Goal: Information Seeking & Learning: Check status

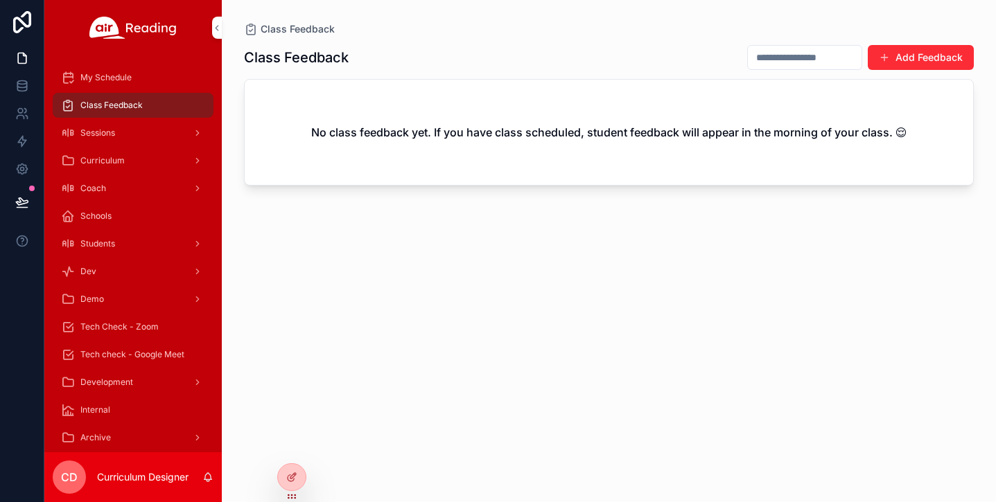
click at [0, 0] on icon at bounding box center [0, 0] width 0 height 0
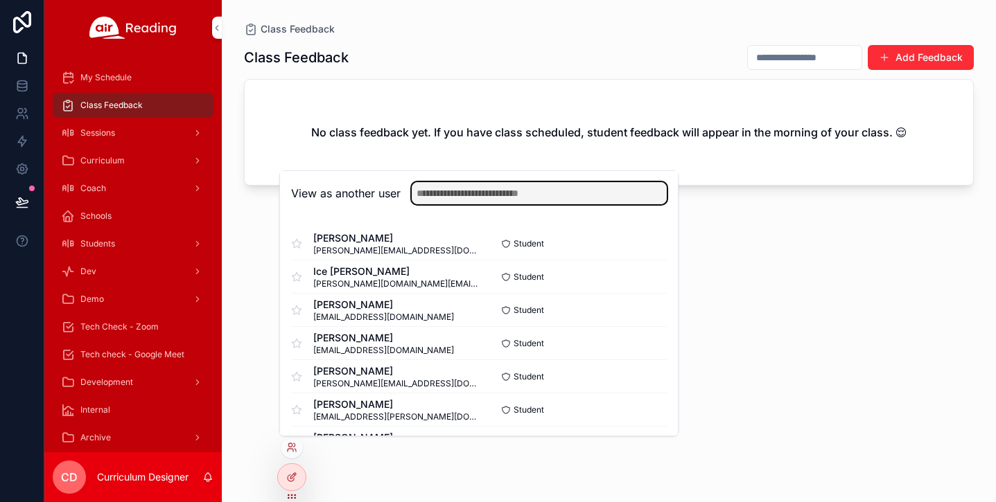
click at [469, 188] on input "text" at bounding box center [539, 193] width 255 height 22
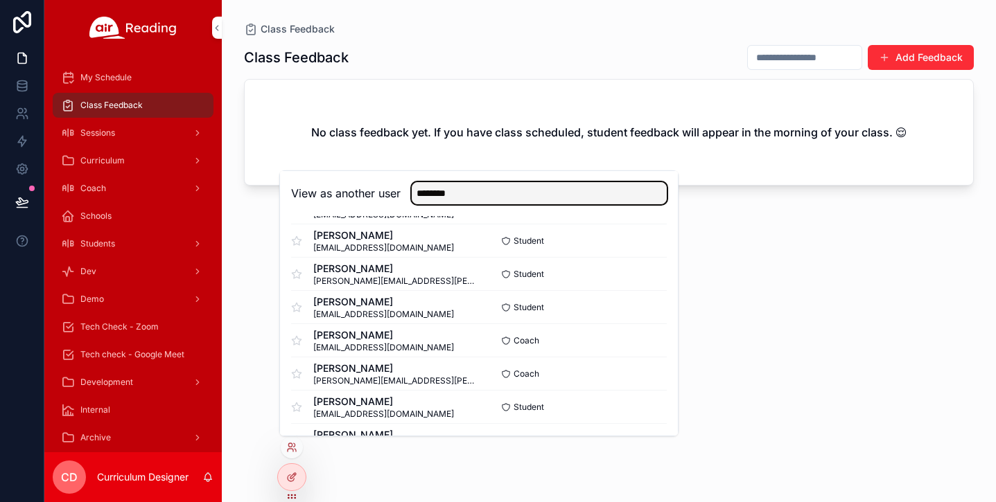
scroll to position [160, 0]
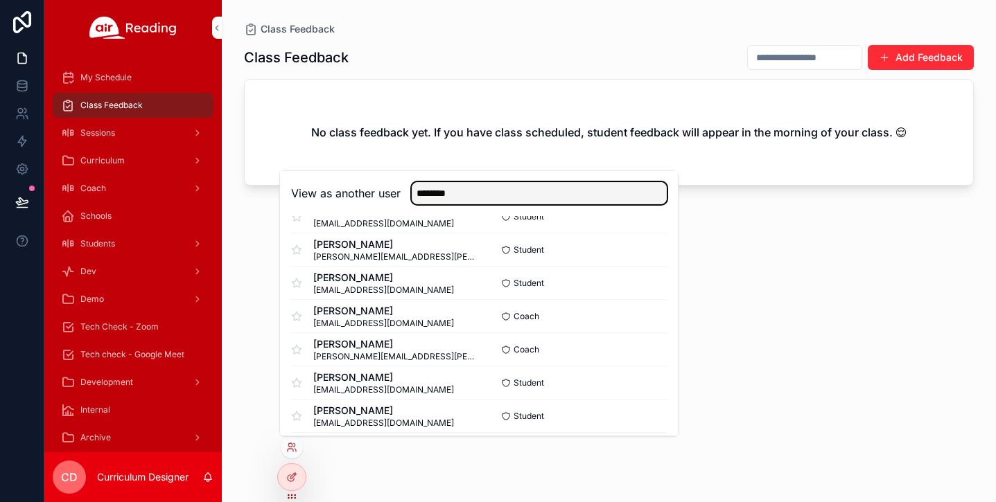
type input "********"
click at [0, 0] on button "Select" at bounding box center [0, 0] width 0 height 0
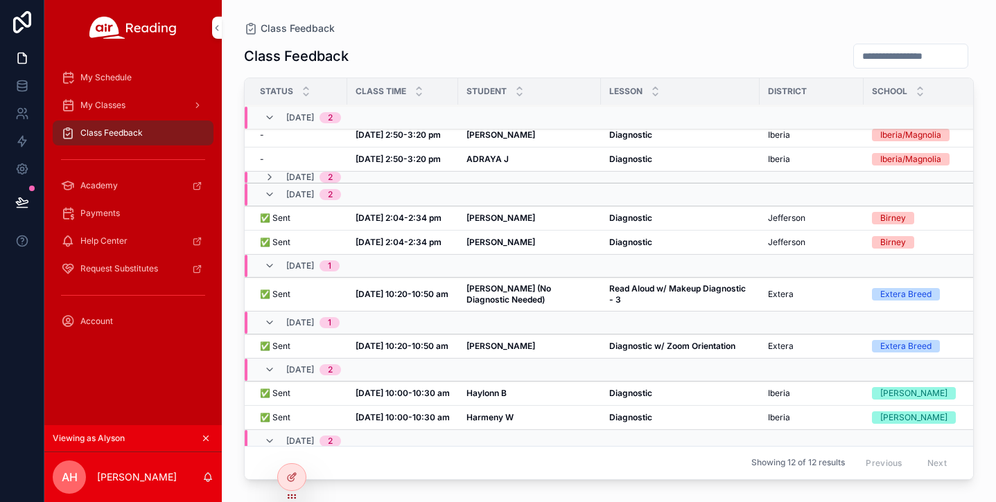
scroll to position [0, 1]
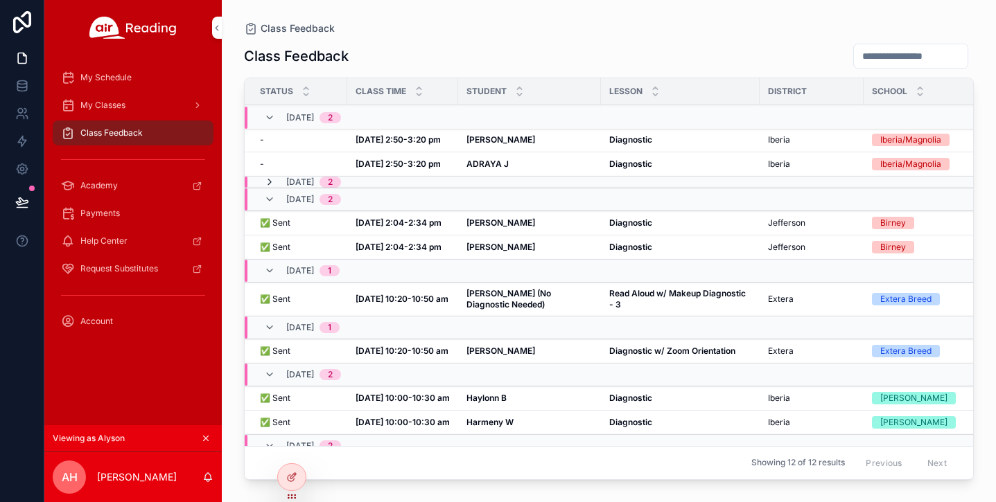
click at [267, 180] on icon "scrollable content" at bounding box center [269, 182] width 11 height 11
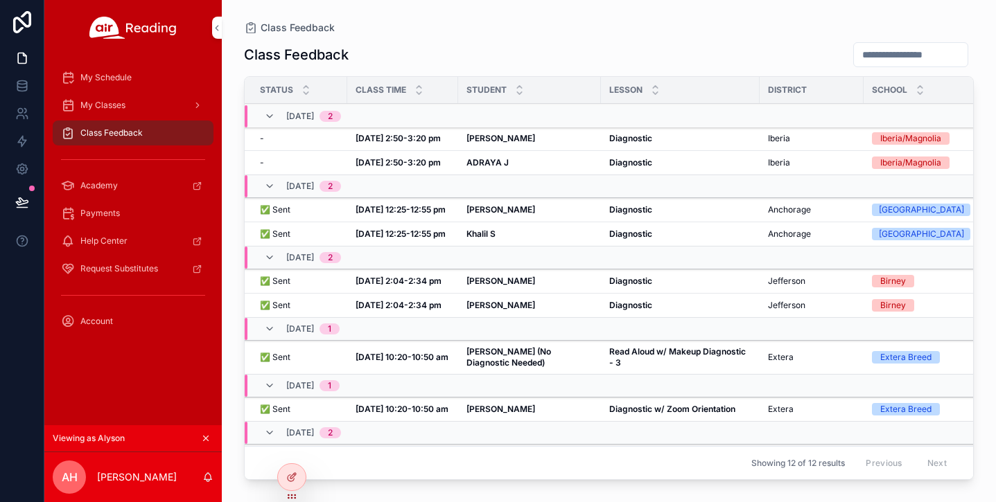
click at [409, 215] on strong "Oct 8, 12:25-12:55 pm" at bounding box center [400, 209] width 90 height 10
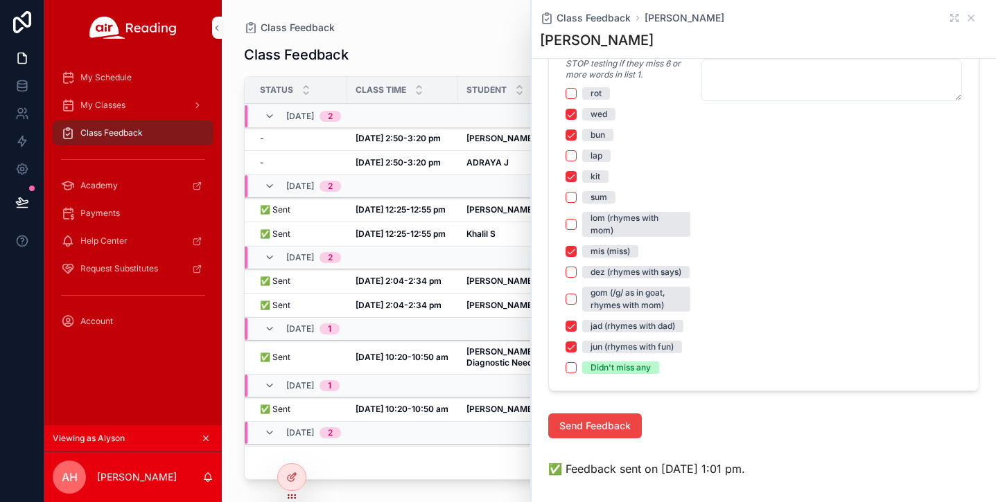
scroll to position [936, 0]
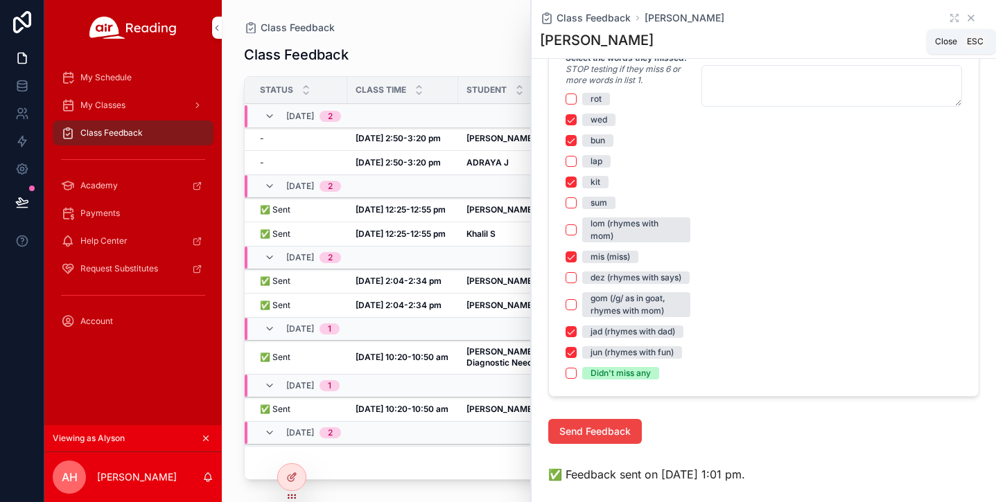
click at [971, 17] on icon "scrollable content" at bounding box center [971, 18] width 6 height 6
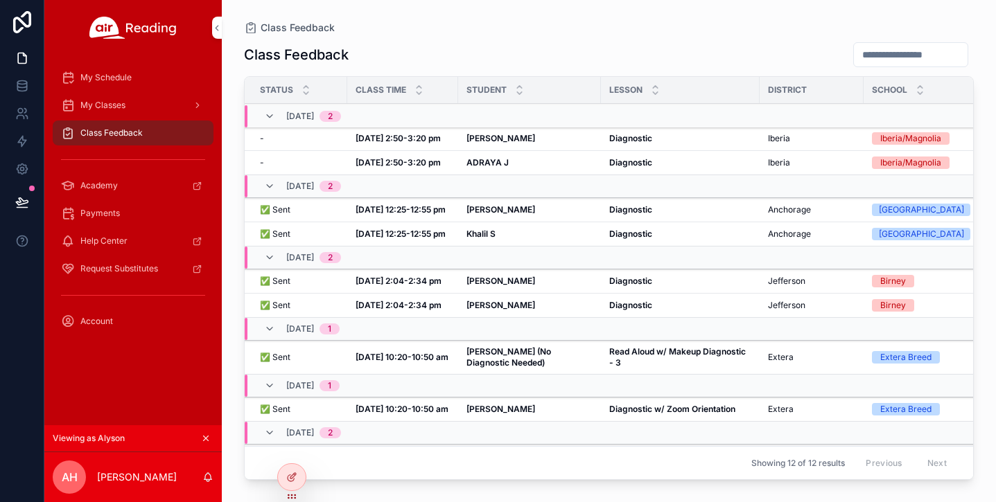
click at [502, 240] on div "Khalil S Khalil S" at bounding box center [529, 234] width 126 height 11
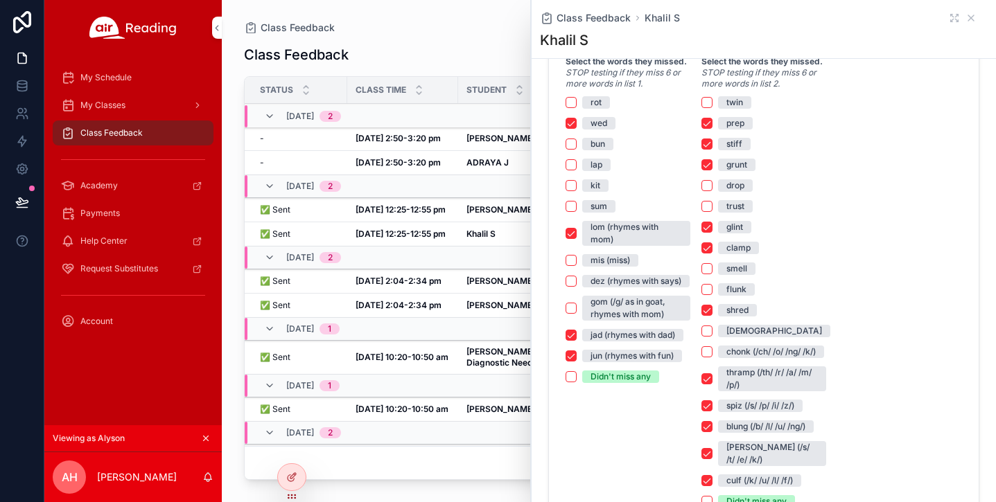
scroll to position [950, 0]
